Goal: Check status: Check status

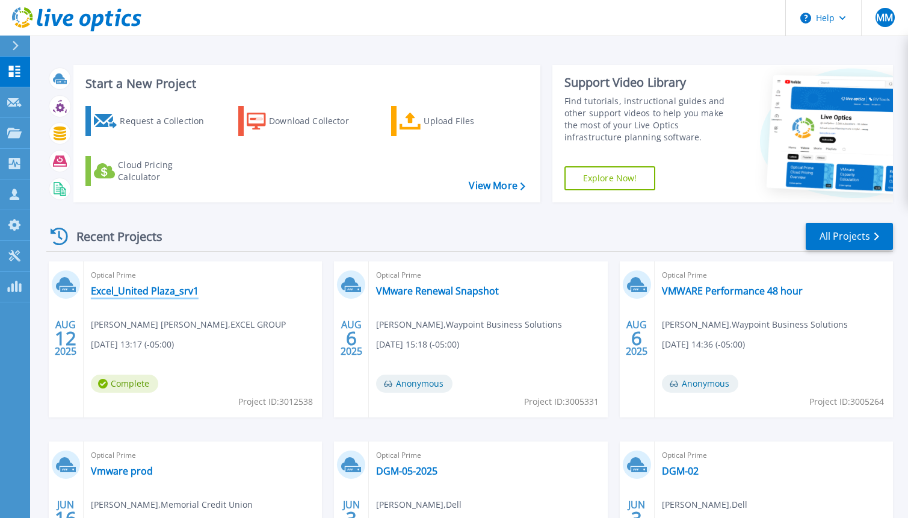
click at [164, 288] on link "Excel_United Plaza_srv1" at bounding box center [145, 291] width 108 height 12
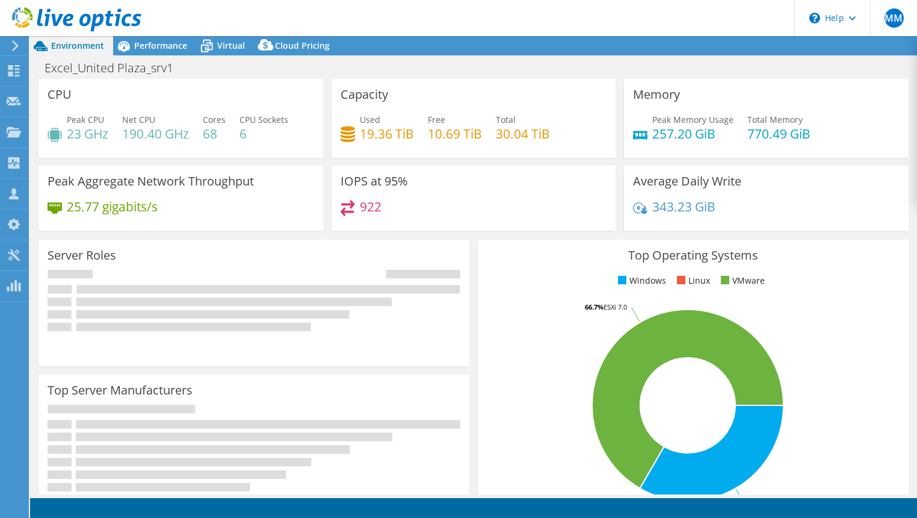
select select "USD"
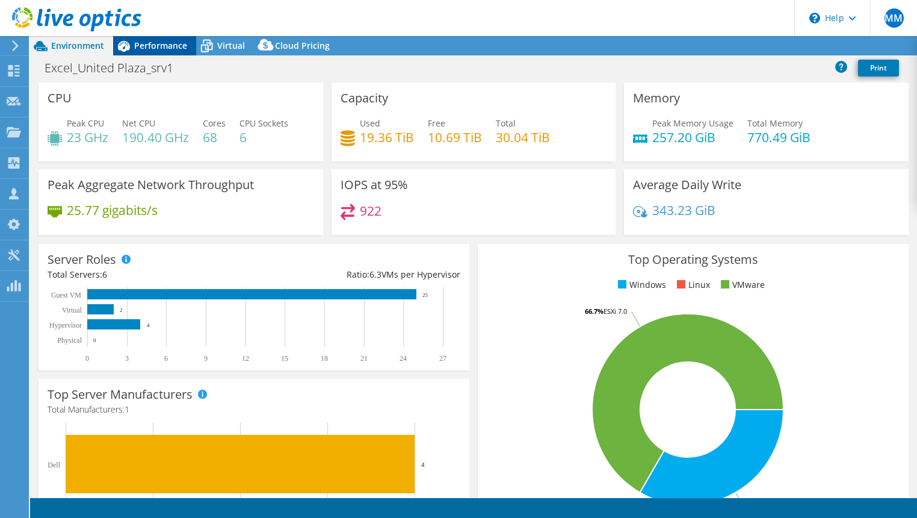
click at [173, 43] on span "Performance" at bounding box center [160, 45] width 53 height 11
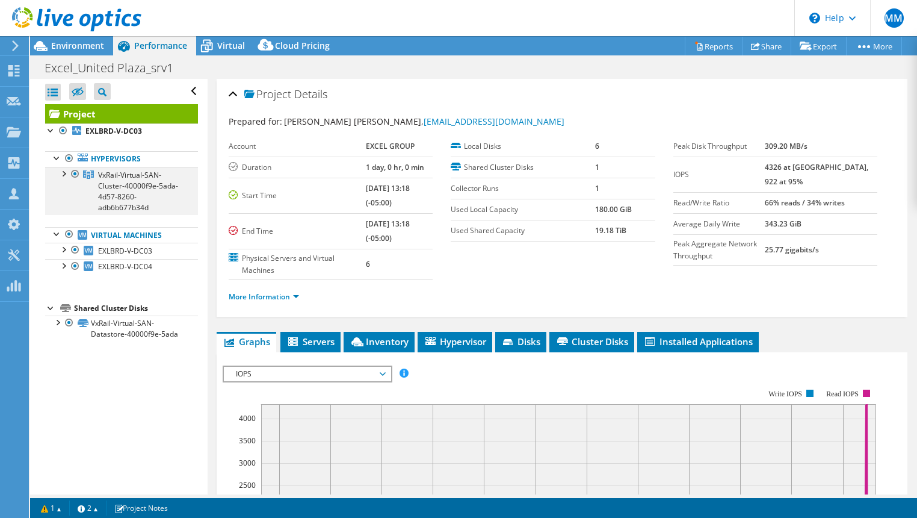
click at [63, 168] on div at bounding box center [63, 173] width 12 height 12
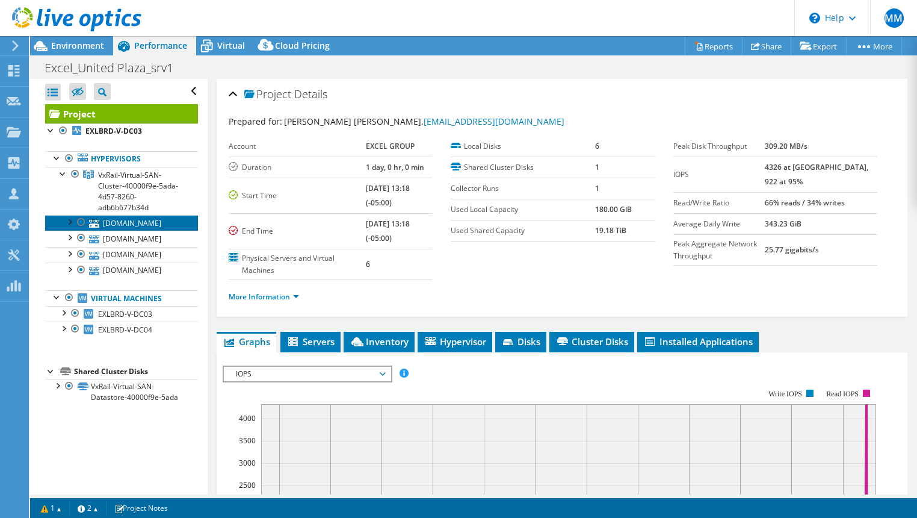
click at [129, 230] on link "exl-brd-c-vmh02.excel.com" at bounding box center [121, 223] width 153 height 16
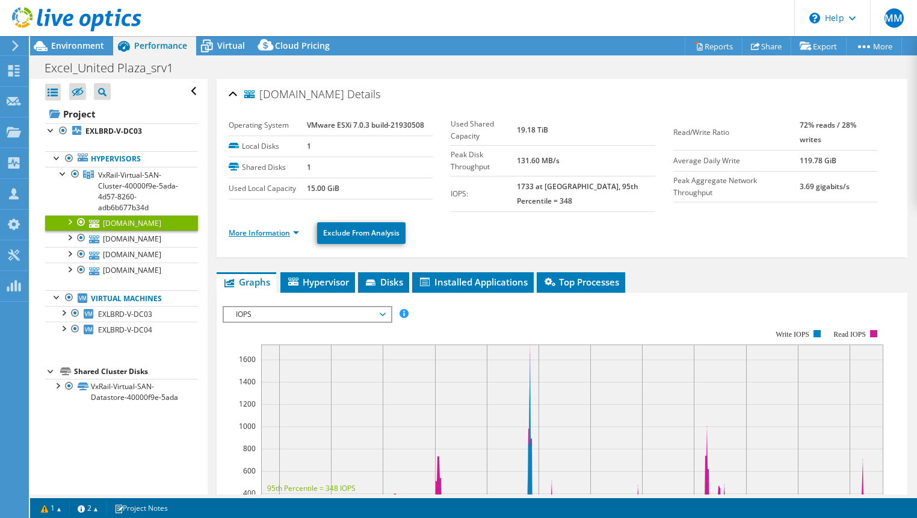
click at [273, 227] on link "More Information" at bounding box center [264, 232] width 70 height 10
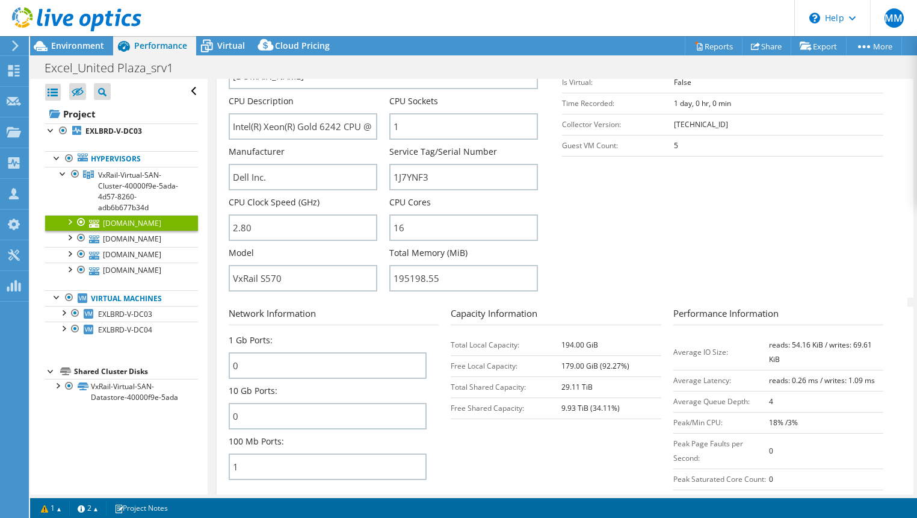
scroll to position [281, 0]
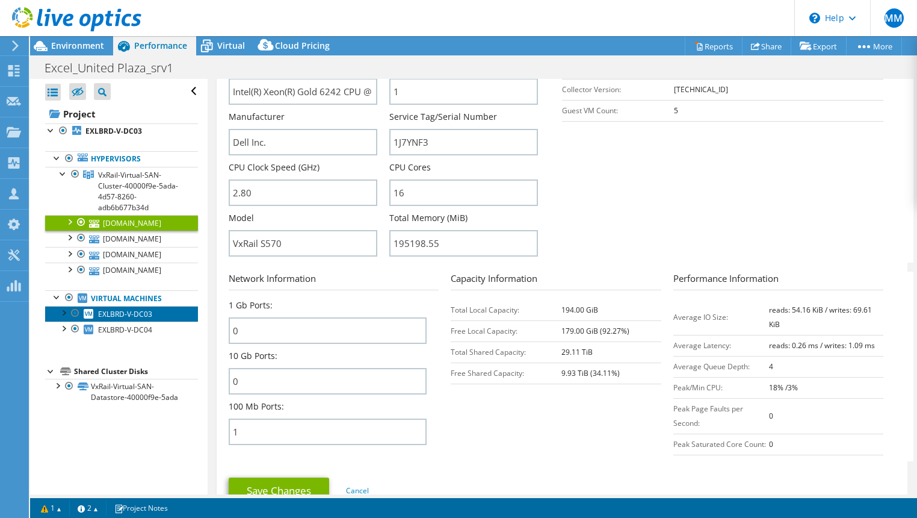
click at [129, 319] on span "EXLBRD-V-DC03" at bounding box center [125, 314] width 54 height 10
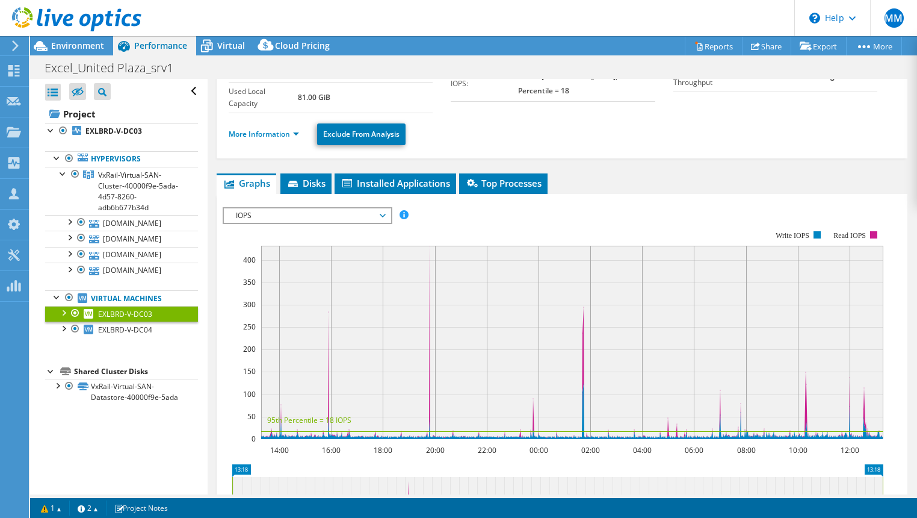
scroll to position [90, 0]
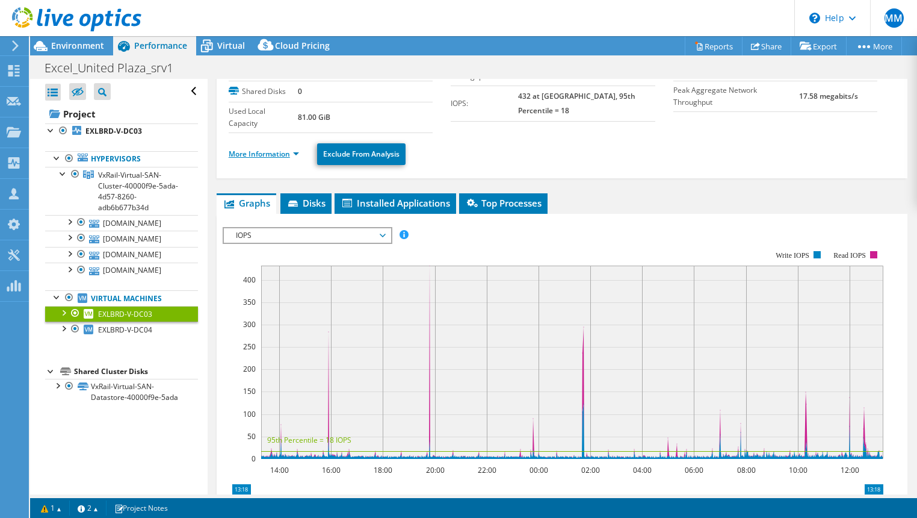
click at [273, 150] on link "More Information" at bounding box center [264, 154] width 70 height 10
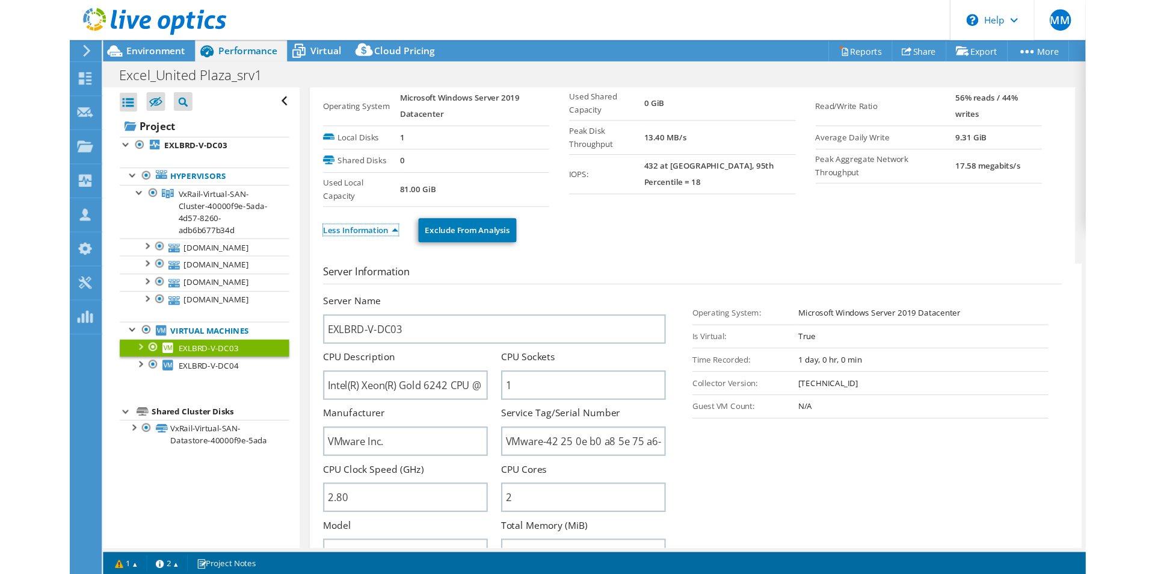
scroll to position [0, 0]
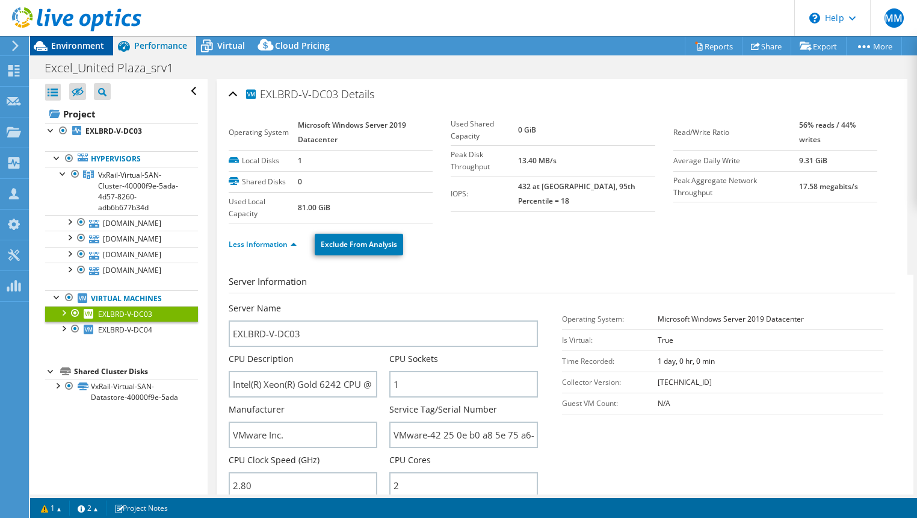
click at [63, 43] on span "Environment" at bounding box center [77, 45] width 53 height 11
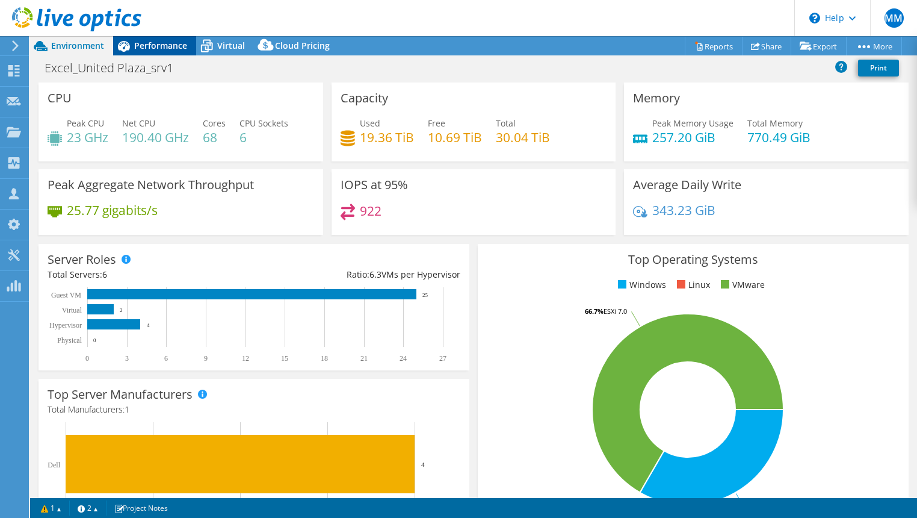
click at [169, 48] on span "Performance" at bounding box center [160, 45] width 53 height 11
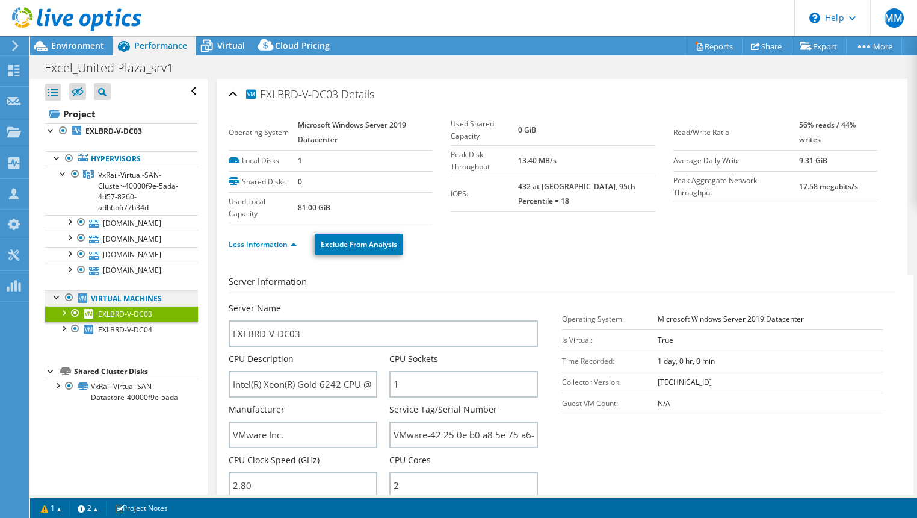
click at [66, 305] on div at bounding box center [69, 297] width 12 height 14
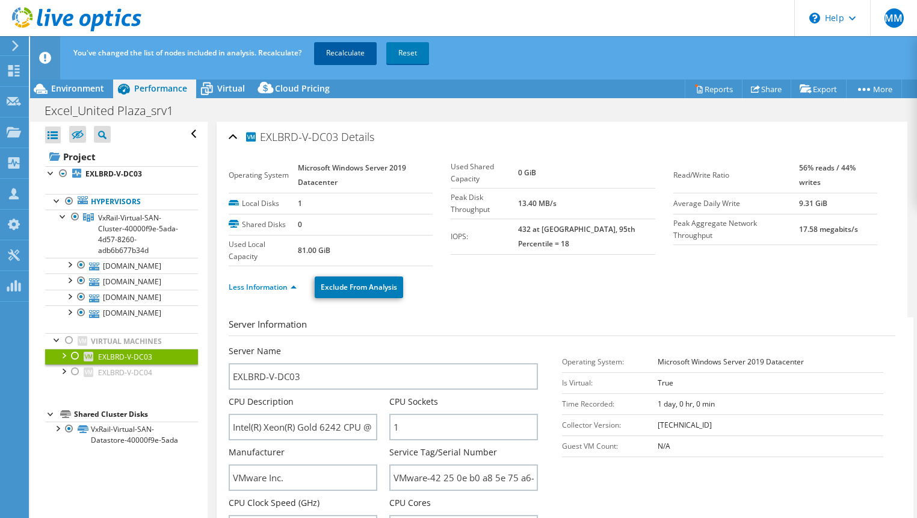
click at [345, 52] on link "Recalculate" at bounding box center [345, 53] width 63 height 22
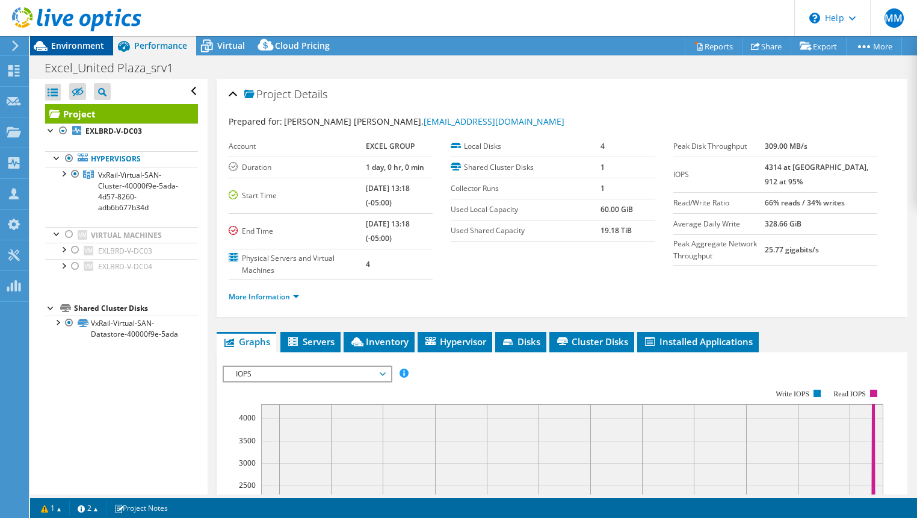
click at [90, 52] on div "Environment" at bounding box center [71, 45] width 83 height 19
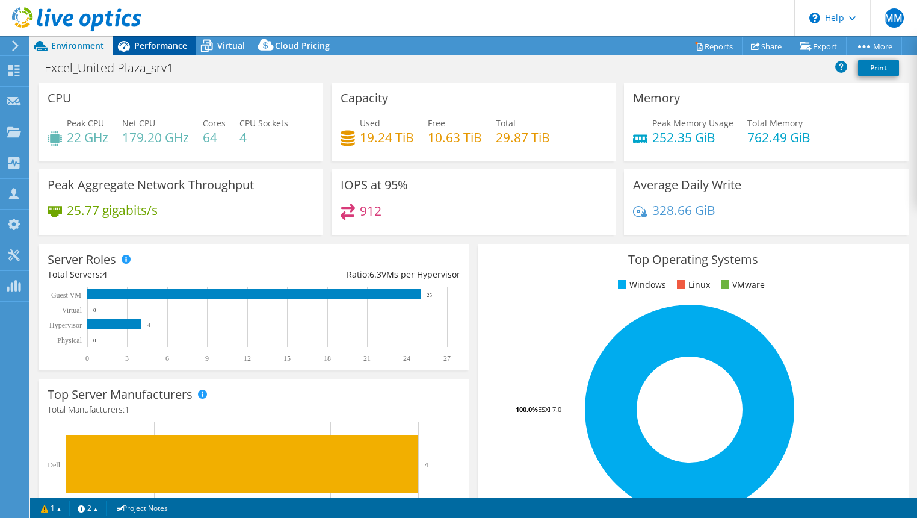
click at [154, 46] on span "Performance" at bounding box center [160, 45] width 53 height 11
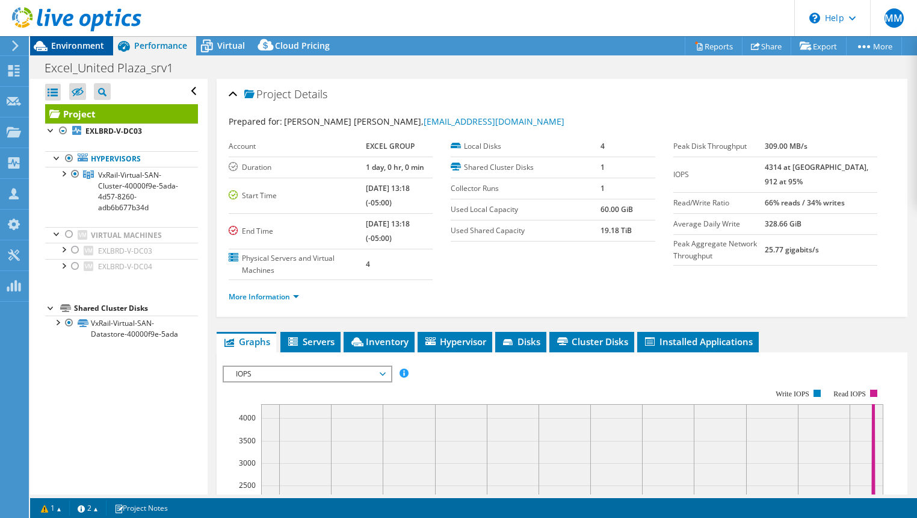
click at [84, 48] on span "Environment" at bounding box center [77, 45] width 53 height 11
